Goal: Find specific page/section

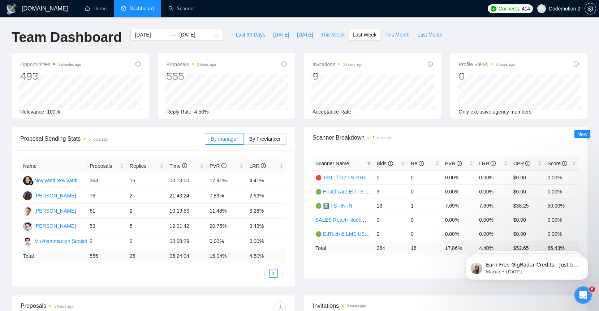
click at [329, 36] on span "This Week" at bounding box center [333, 35] width 24 height 8
type input "[DATE]"
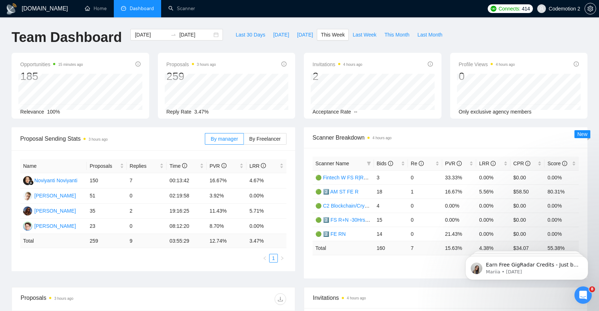
click at [559, 9] on span "Codemotion 2" at bounding box center [564, 9] width 31 height 0
click at [184, 12] on link "Scanner" at bounding box center [181, 8] width 27 height 6
